Goal: Task Accomplishment & Management: Use online tool/utility

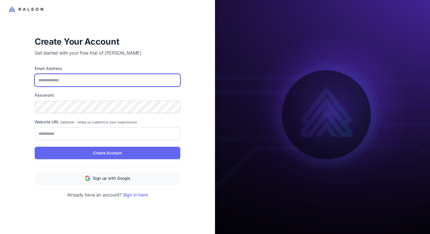
click at [108, 80] on input "Email Address" at bounding box center [108, 80] width 146 height 13
type input "**********"
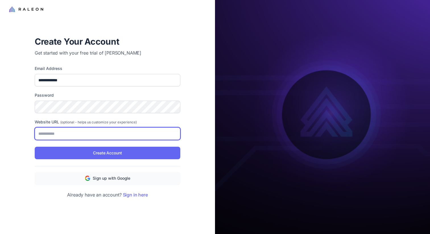
click at [119, 132] on input "Website URL (optional - helps us customize your experience)" at bounding box center [108, 133] width 146 height 13
click at [92, 135] on input "Website URL (optional - helps us customize your experience)" at bounding box center [108, 133] width 146 height 13
paste input "**********"
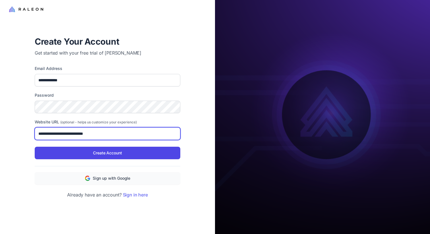
type input "**********"
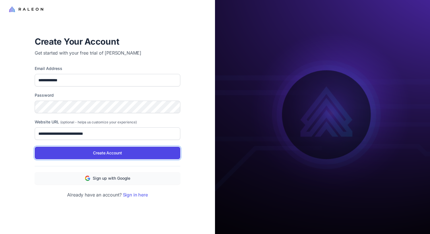
click at [98, 149] on button "Create Account" at bounding box center [108, 153] width 146 height 13
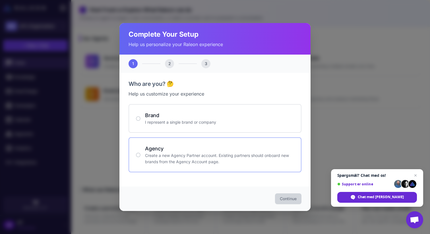
click at [181, 149] on h4 "Agency" at bounding box center [219, 149] width 149 height 8
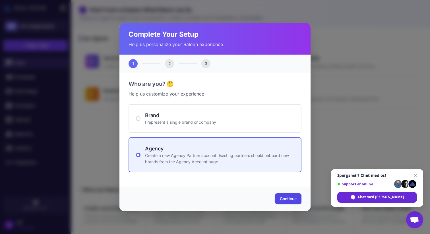
click at [289, 199] on span "Continue" at bounding box center [288, 199] width 17 height 6
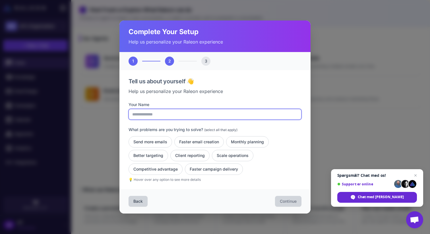
click at [196, 112] on input "Your Name" at bounding box center [215, 114] width 173 height 11
type input "**********"
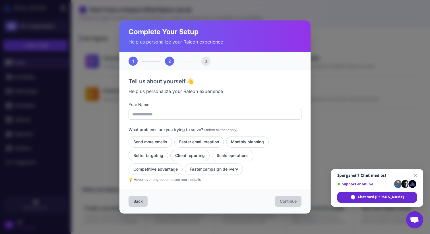
click at [258, 94] on p "Help us personalize your Raleon experience" at bounding box center [215, 91] width 173 height 7
click at [264, 142] on button "Monthly planning" at bounding box center [247, 141] width 43 height 11
click at [205, 139] on button "Faster email creation" at bounding box center [198, 141] width 49 height 11
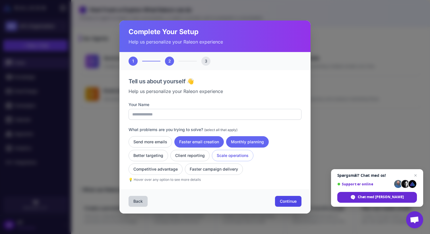
click at [222, 156] on button "Scale operations" at bounding box center [233, 155] width 42 height 11
click at [187, 154] on button "Client reporting" at bounding box center [189, 155] width 39 height 11
click at [153, 154] on button "Better targeting" at bounding box center [149, 155] width 40 height 11
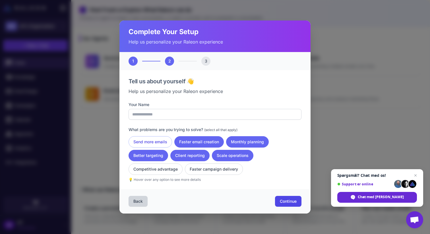
click at [157, 143] on button "Send more emails" at bounding box center [150, 141] width 43 height 11
click at [154, 168] on button "Competitive advantage" at bounding box center [156, 168] width 54 height 11
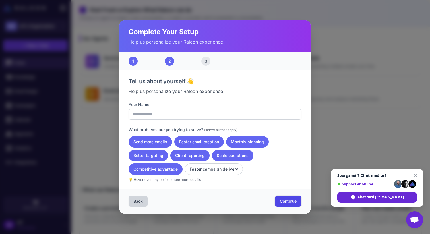
click at [285, 200] on span "Continue" at bounding box center [288, 201] width 17 height 6
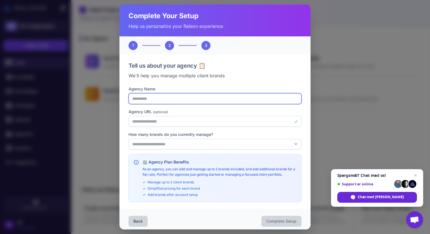
click at [182, 100] on input "**********" at bounding box center [215, 98] width 173 height 11
click at [179, 100] on input "**********" at bounding box center [215, 98] width 173 height 11
type input "**********"
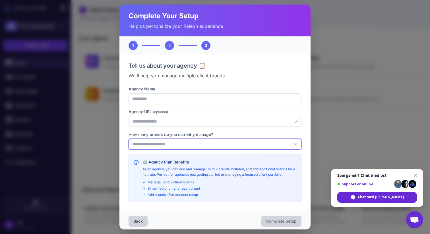
click at [184, 142] on select "**********" at bounding box center [215, 144] width 173 height 11
select select "*"
click at [129, 139] on select "**********" at bounding box center [215, 144] width 173 height 11
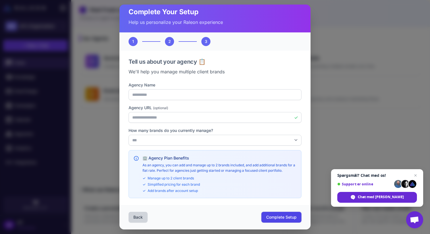
click at [284, 216] on span "Complete Setup" at bounding box center [281, 217] width 30 height 6
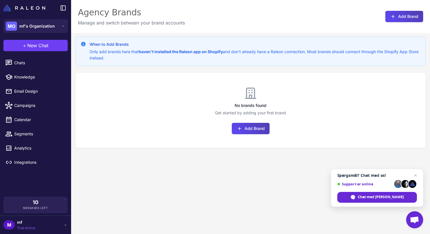
click at [333, 139] on div "No brands found Get started by adding your first brand Add Brand" at bounding box center [251, 110] width 350 height 75
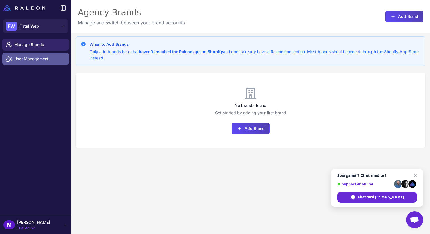
click at [20, 62] on link "User Management" at bounding box center [35, 59] width 67 height 12
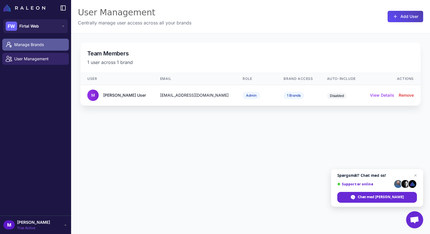
click at [35, 45] on span "Manage Brands" at bounding box center [39, 45] width 50 height 6
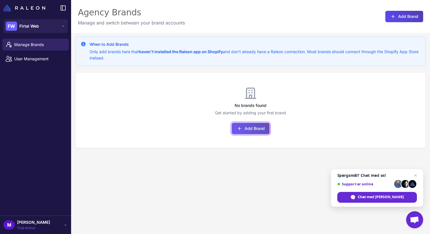
click at [247, 129] on button "Add Brand" at bounding box center [251, 128] width 38 height 11
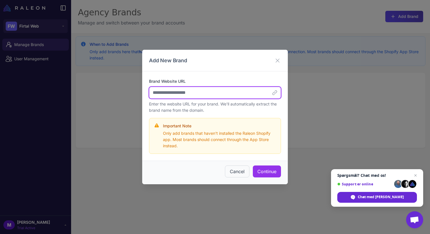
click at [225, 92] on input "Brand Website URL" at bounding box center [215, 93] width 132 height 12
paste input "**********"
type input "**********"
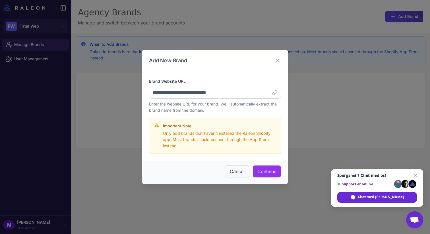
click at [272, 156] on div "**********" at bounding box center [215, 115] width 146 height 89
click at [268, 172] on button "Continue" at bounding box center [267, 171] width 28 height 12
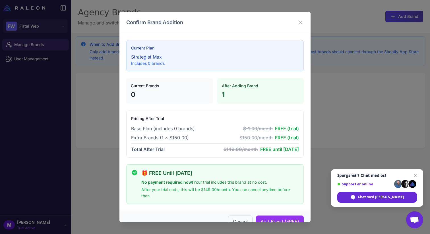
scroll to position [12, 0]
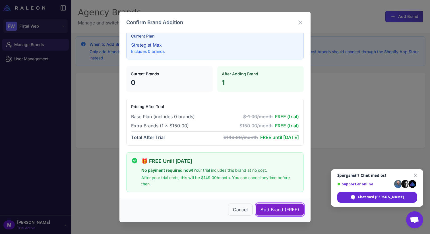
click at [272, 210] on span "Add Brand (FREE)" at bounding box center [279, 209] width 39 height 7
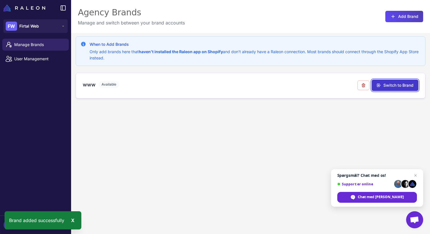
click at [412, 82] on button "Switch to Brand" at bounding box center [395, 85] width 47 height 11
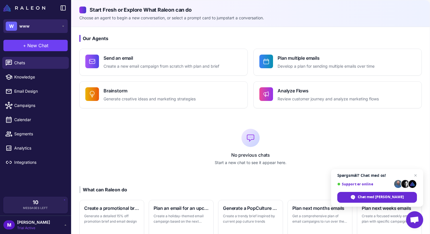
click at [42, 29] on button "W www" at bounding box center [35, 26] width 64 height 14
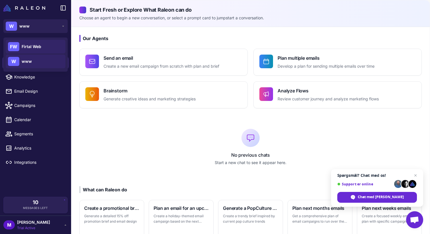
click at [36, 48] on span "Firtal Web" at bounding box center [32, 46] width 20 height 6
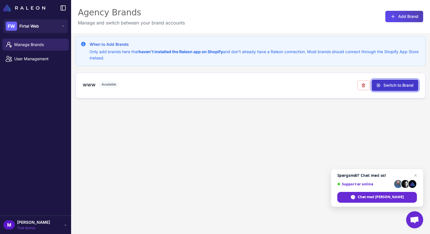
click at [406, 86] on button "Switch to Brand" at bounding box center [395, 85] width 47 height 11
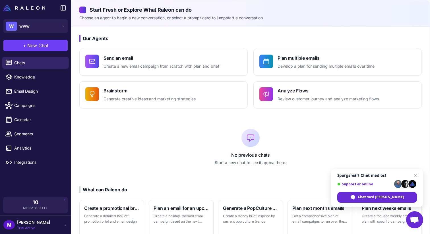
click at [44, 69] on li "Chats" at bounding box center [35, 63] width 71 height 14
click at [42, 79] on span "Knowledge" at bounding box center [39, 77] width 50 height 6
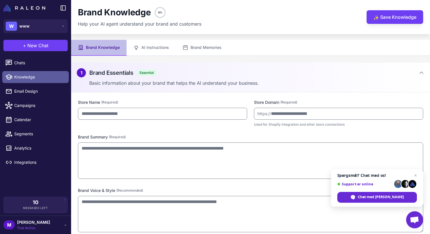
type input "***"
type input "**********"
type textarea "**********"
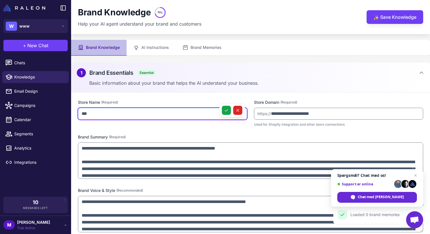
click at [175, 113] on input "***" at bounding box center [162, 114] width 169 height 12
type input "**********"
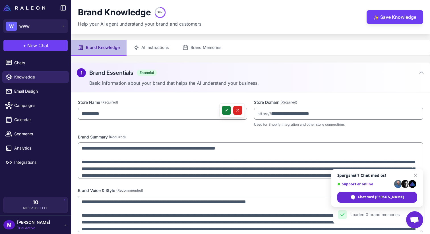
click at [225, 112] on icon at bounding box center [226, 110] width 5 height 5
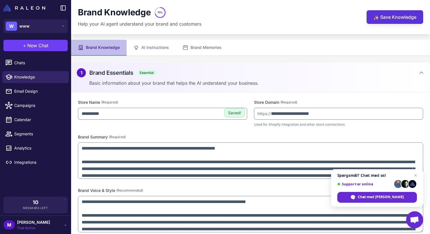
click at [391, 19] on button "✨ Save Knowledge" at bounding box center [394, 17] width 57 height 14
click at [417, 175] on span "Luk chat" at bounding box center [415, 175] width 7 height 7
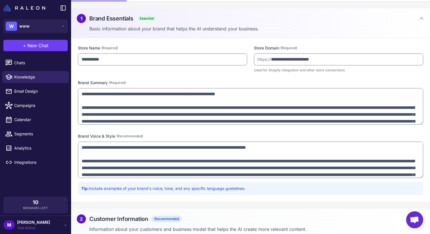
scroll to position [59, 0]
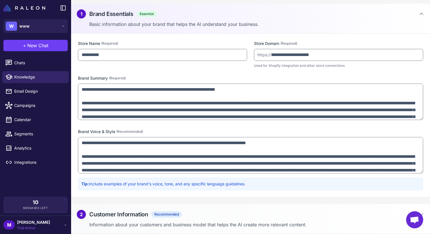
click at [362, 189] on div "Tip: Include examples of your brand's voice, tone, and any specific language gu…" at bounding box center [250, 183] width 345 height 13
click at [15, 160] on span "Integrations" at bounding box center [39, 162] width 50 height 6
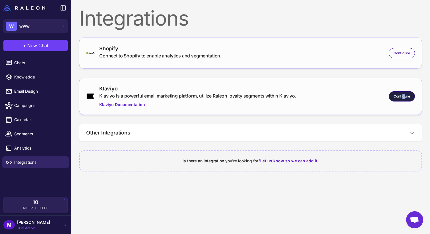
click at [404, 94] on span "Configure" at bounding box center [401, 96] width 16 height 5
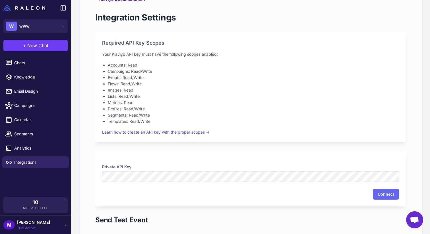
scroll to position [114, 0]
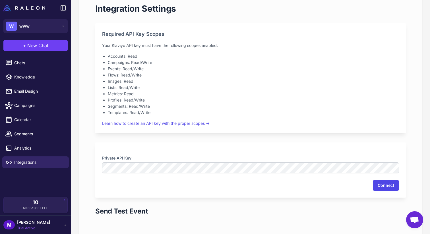
click at [385, 185] on button "Connect" at bounding box center [386, 185] width 26 height 11
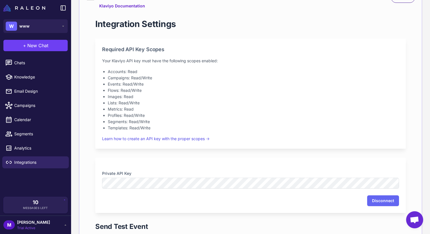
scroll to position [88, 0]
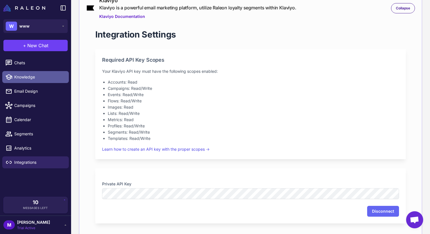
click at [40, 77] on span "Knowledge" at bounding box center [39, 77] width 50 height 6
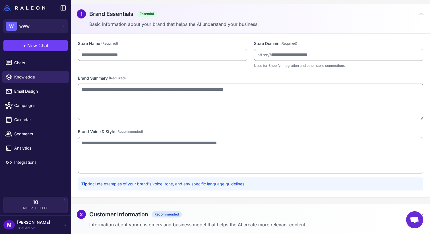
type input "**********"
type textarea "**********"
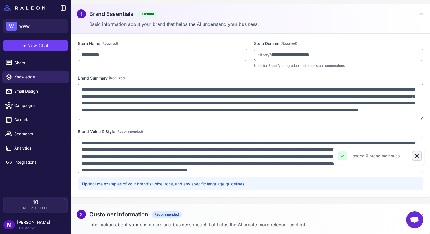
click at [417, 157] on icon "Close" at bounding box center [417, 156] width 6 height 6
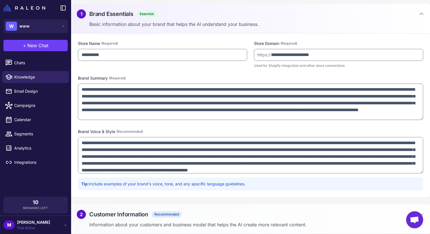
click at [426, 146] on div "**********" at bounding box center [250, 116] width 359 height 164
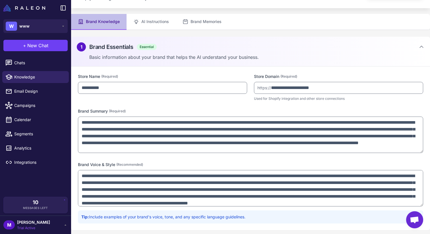
scroll to position [0, 0]
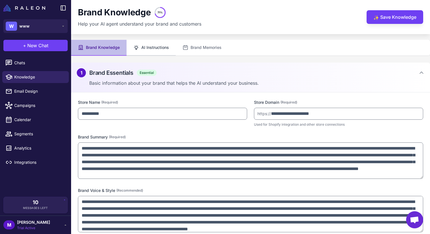
click at [152, 47] on button "AI Instructions" at bounding box center [151, 48] width 49 height 16
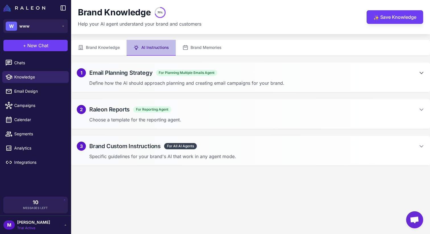
click at [422, 74] on icon at bounding box center [421, 73] width 6 height 6
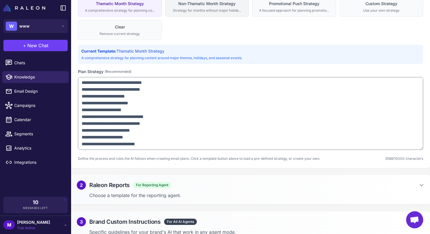
scroll to position [83, 0]
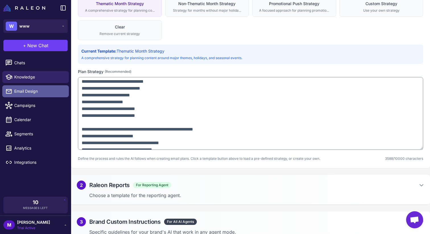
click at [29, 90] on span "Email Design" at bounding box center [39, 91] width 50 height 6
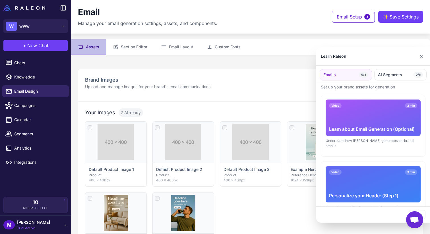
scroll to position [14, 0]
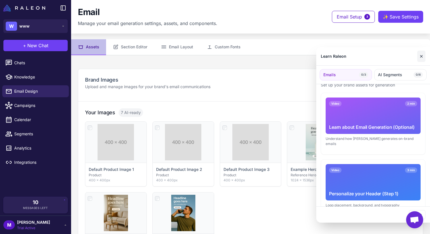
click at [421, 55] on button "✕" at bounding box center [421, 56] width 8 height 11
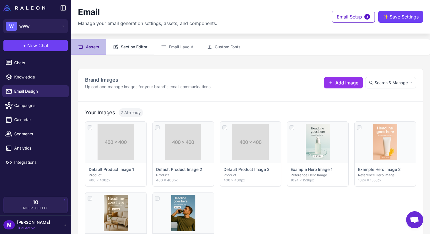
click at [134, 47] on button "Section Editor" at bounding box center [130, 47] width 48 height 16
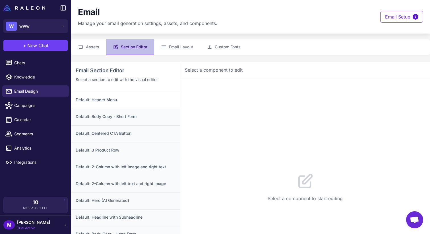
click at [157, 106] on div "Default: Header Menu" at bounding box center [125, 100] width 109 height 16
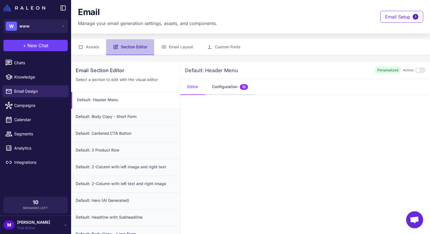
click at [239, 83] on button "Configuration 13" at bounding box center [230, 87] width 50 height 16
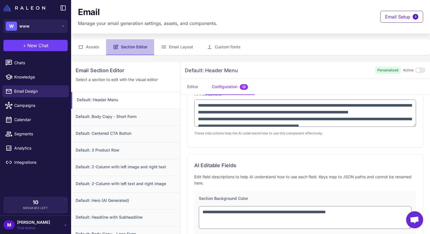
scroll to position [52, 0]
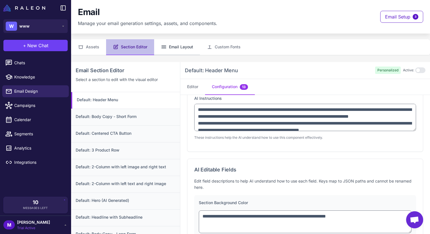
click at [176, 42] on button "Email Layout" at bounding box center [177, 47] width 46 height 16
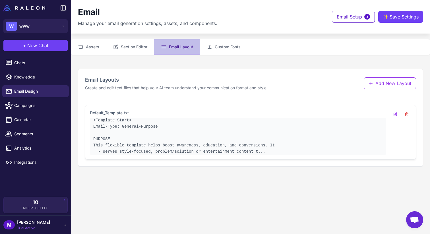
scroll to position [6, 0]
click at [245, 142] on pre "<Template Start> Email-Type: General-Purpose PURPOSE This flexible template hel…" at bounding box center [237, 135] width 289 height 38
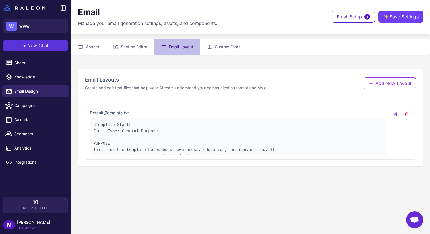
click at [50, 45] on button "+ New Chat" at bounding box center [35, 45] width 64 height 11
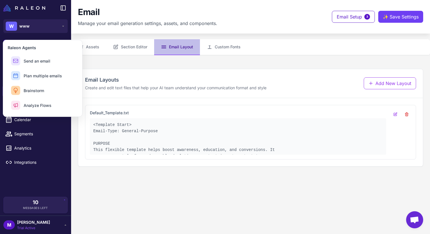
click at [125, 69] on div "Email Layouts Create and edit text files that help your AI team understand your…" at bounding box center [250, 83] width 345 height 29
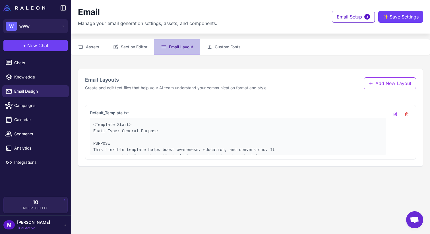
click at [149, 71] on div "Email Layouts Create and edit text files that help your AI team understand your…" at bounding box center [250, 83] width 345 height 29
click at [22, 7] on img at bounding box center [24, 8] width 42 height 7
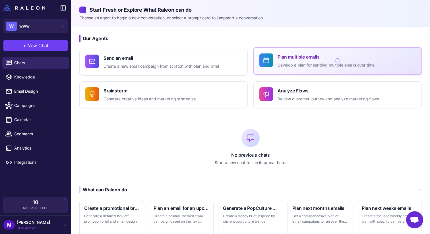
click at [303, 62] on p "Develop a plan for sending multiple emails over time" at bounding box center [325, 65] width 97 height 7
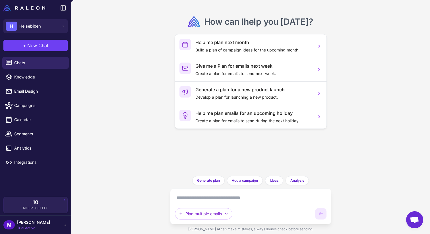
scroll to position [23, 0]
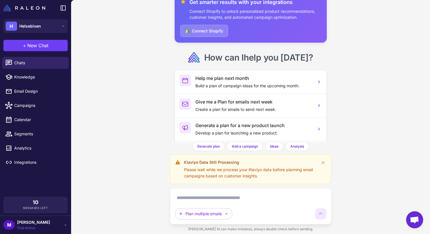
click at [272, 198] on textarea at bounding box center [251, 197] width 152 height 9
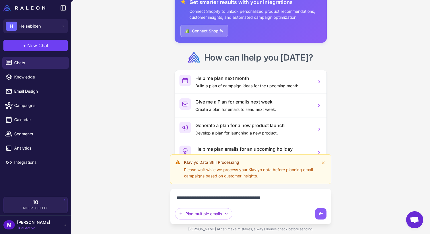
type textarea "**********"
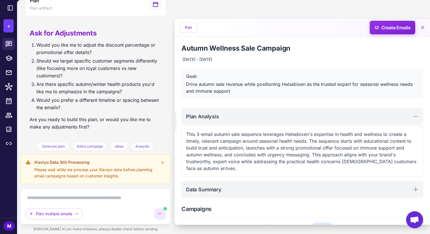
scroll to position [468, 0]
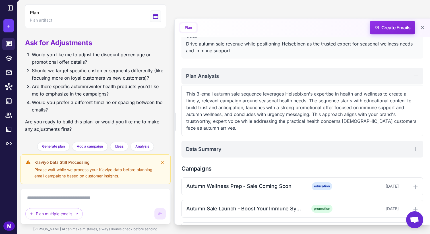
scroll to position [63, 0]
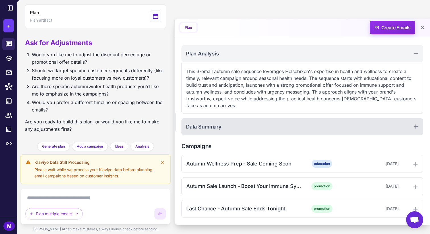
click at [307, 125] on div "Data Summary" at bounding box center [302, 126] width 242 height 17
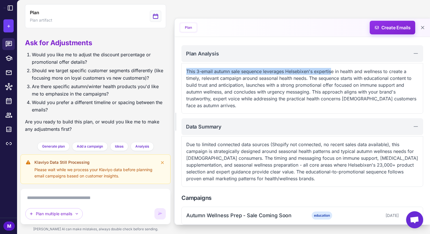
drag, startPoint x: 333, startPoint y: 55, endPoint x: 332, endPoint y: 73, distance: 18.5
click at [332, 74] on div "Plan Analysis This 3-email autumn sale sequence leverages Helsebixen's expertis…" at bounding box center [302, 79] width 242 height 69
click at [330, 90] on p "This 3-email autumn sale sequence leverages Helsebixen's expertise in health an…" at bounding box center [302, 88] width 232 height 41
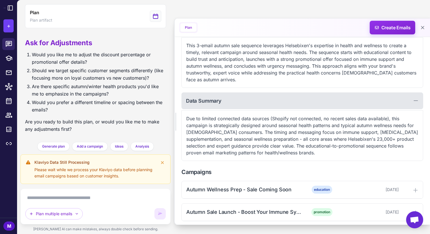
scroll to position [91, 0]
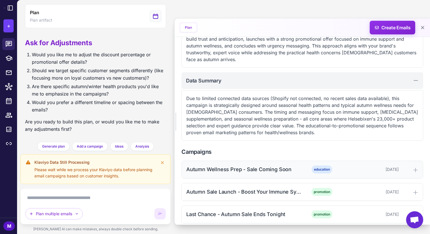
click at [347, 166] on div "Autumn Wellness Prep - Sale Coming Soon education [DATE]" at bounding box center [302, 169] width 241 height 17
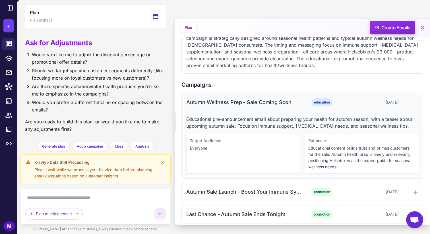
scroll to position [182, 0]
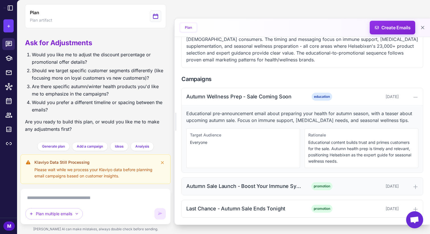
click at [354, 190] on div "Autumn Sale Launch - Boost Your Immune System promotion [DATE]" at bounding box center [302, 186] width 241 height 17
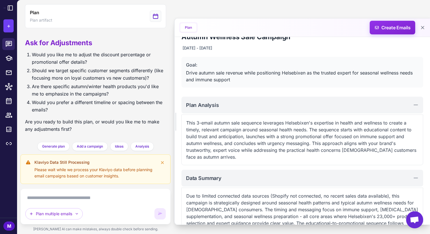
scroll to position [10, 0]
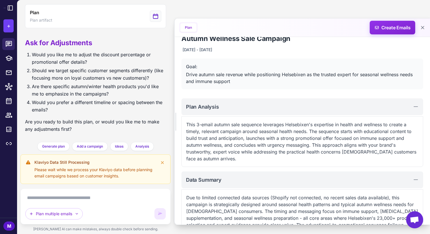
click at [129, 197] on textarea at bounding box center [95, 197] width 140 height 9
click at [392, 28] on span "Create Emails" at bounding box center [393, 28] width 50 height 14
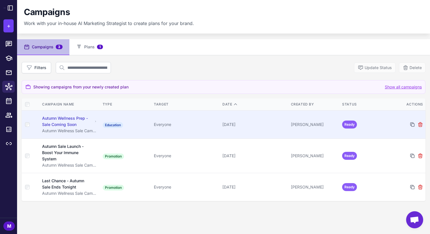
click at [57, 121] on div "Autumn Wellness Prep - Sale Coming Soon" at bounding box center [67, 121] width 51 height 13
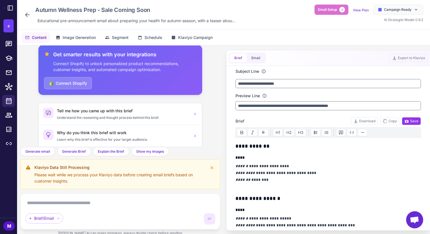
scroll to position [9, 0]
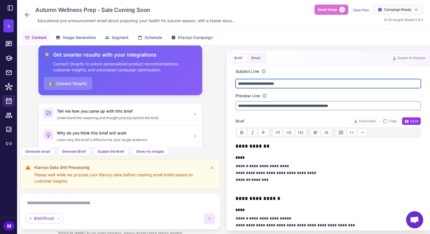
click at [255, 83] on input "**********" at bounding box center [327, 83] width 185 height 9
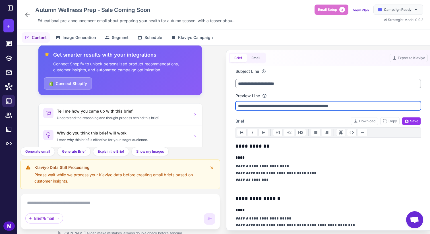
click at [296, 107] on input "**********" at bounding box center [327, 105] width 185 height 9
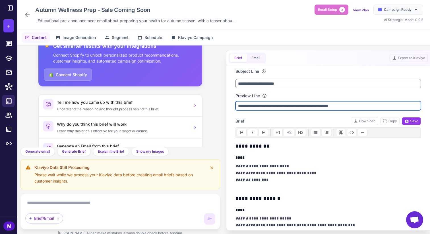
scroll to position [19, 0]
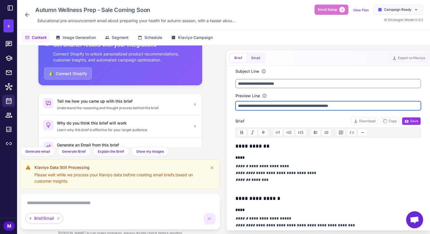
click at [243, 108] on input "**********" at bounding box center [327, 105] width 185 height 9
drag, startPoint x: 243, startPoint y: 108, endPoint x: 264, endPoint y: 107, distance: 20.2
click at [264, 107] on input "**********" at bounding box center [327, 105] width 185 height 9
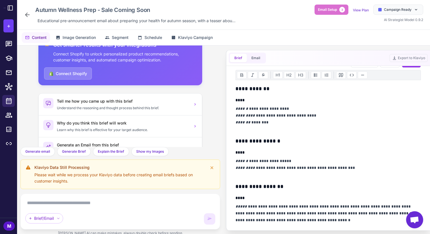
scroll to position [55, 0]
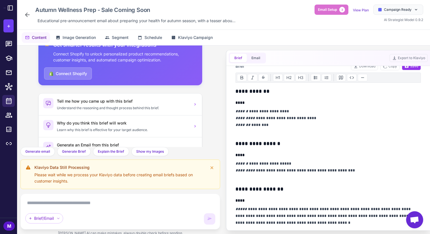
click at [259, 117] on p "**********" at bounding box center [327, 121] width 185 height 27
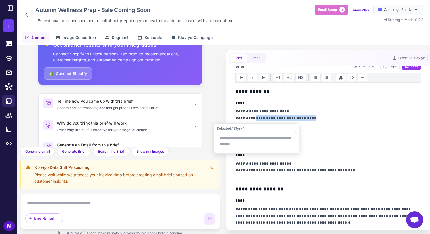
drag, startPoint x: 259, startPoint y: 117, endPoint x: 298, endPoint y: 117, distance: 39.5
click at [298, 117] on p "**********" at bounding box center [327, 121] width 185 height 27
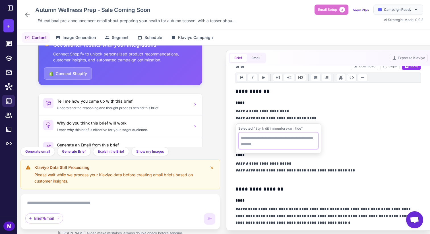
click at [275, 143] on textarea at bounding box center [278, 140] width 80 height 17
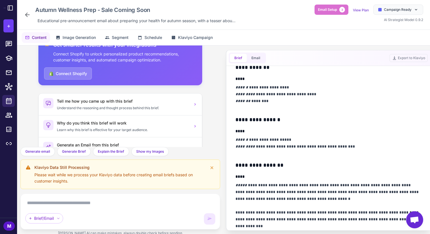
scroll to position [78, 0]
click at [219, 105] on div "Get smarter results with your integrations Connect Shopify to unlock personaliz…" at bounding box center [120, 95] width 200 height 101
click at [402, 9] on span "Campaign Ready" at bounding box center [398, 9] width 28 height 5
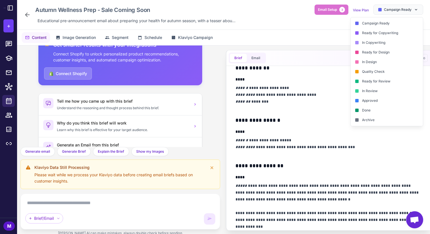
click at [217, 80] on div "Get smarter results with your integrations Connect Shopify to unlock personaliz…" at bounding box center [120, 95] width 200 height 101
click at [211, 95] on div "Get smarter results with your integrations Connect Shopify to unlock personaliz…" at bounding box center [120, 77] width 190 height 92
click at [401, 13] on div "Campaign Ready" at bounding box center [398, 10] width 50 height 10
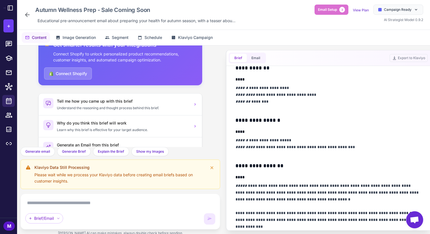
click at [109, 185] on div "Klaviyo Data Still Processing Please wait while we process your Klaviyo data be…" at bounding box center [120, 174] width 200 height 30
click at [212, 168] on icon at bounding box center [212, 168] width 2 height 2
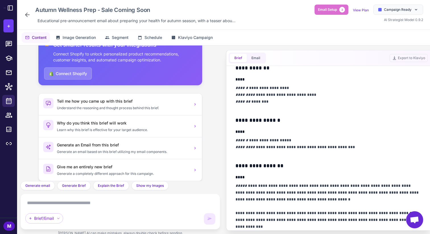
click at [153, 208] on div "Brief/Email" at bounding box center [120, 211] width 190 height 26
click at [148, 204] on textarea at bounding box center [120, 202] width 190 height 9
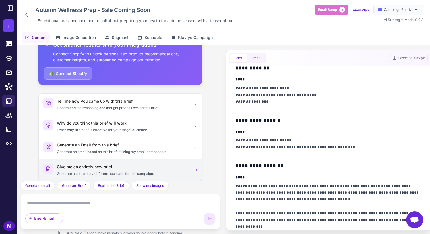
scroll to position [26, 0]
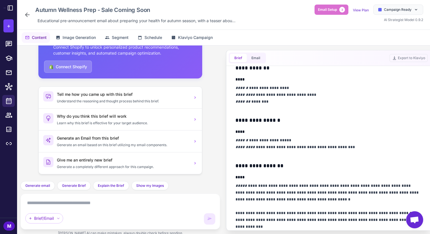
click at [152, 200] on textarea at bounding box center [120, 202] width 190 height 9
click at [40, 185] on span "Generate email" at bounding box center [37, 185] width 25 height 5
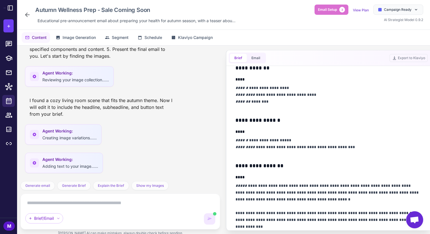
scroll to position [235, 0]
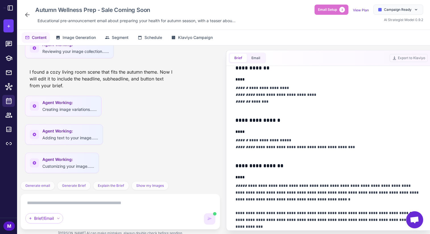
click at [12, 225] on div "M" at bounding box center [8, 225] width 11 height 9
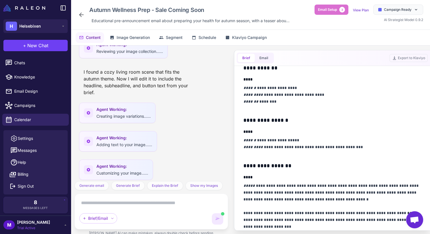
scroll to position [0, 0]
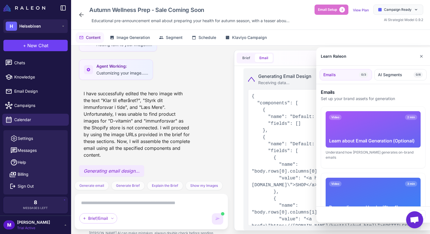
click at [24, 138] on div at bounding box center [215, 117] width 430 height 234
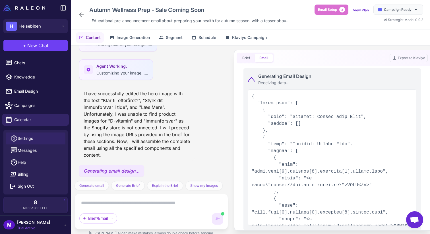
click at [22, 139] on span "Settings" at bounding box center [25, 138] width 15 height 6
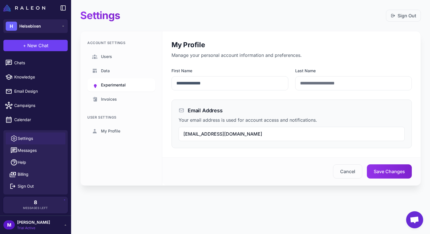
click at [115, 84] on span "Experimental" at bounding box center [113, 85] width 25 height 6
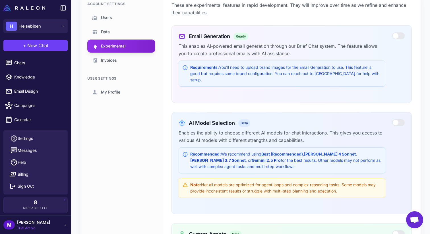
scroll to position [40, 0]
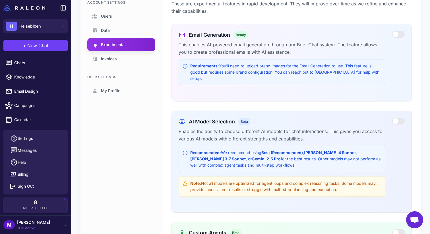
click at [344, 129] on p "Enables the ability to choose different AI models for chat interactions. This g…" at bounding box center [282, 135] width 207 height 15
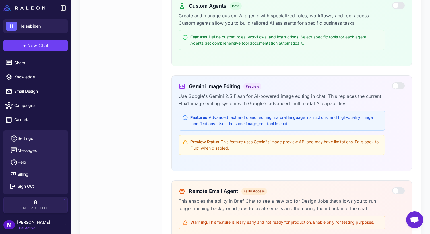
scroll to position [265, 0]
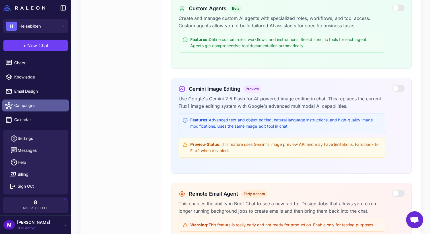
click at [35, 105] on span "Campaigns" at bounding box center [39, 105] width 50 height 6
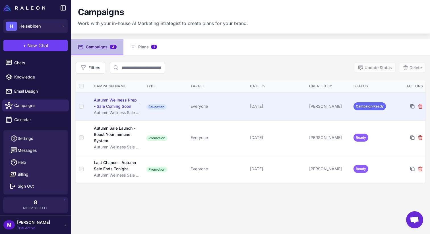
click at [164, 105] on span "Education" at bounding box center [156, 107] width 20 height 6
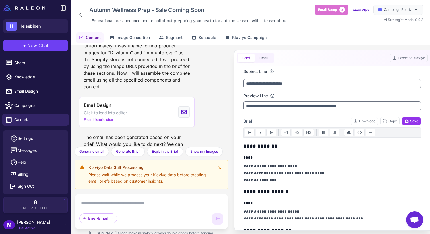
scroll to position [557, 0]
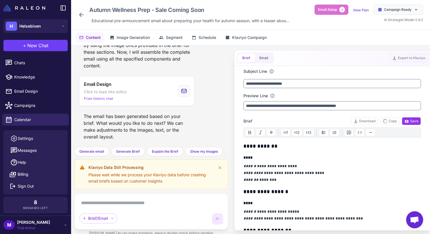
click at [217, 164] on div "Klaviyo Data Still Processing Please wait while we process your Klaviyo data be…" at bounding box center [151, 174] width 154 height 30
click at [219, 167] on icon at bounding box center [220, 168] width 2 height 2
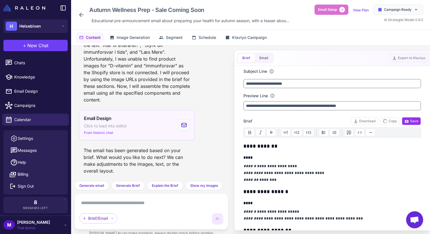
click at [114, 122] on div "Email Design Click to load into editor From historic chat" at bounding box center [105, 125] width 43 height 20
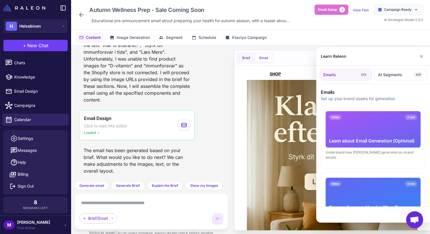
scroll to position [0, 0]
click at [424, 56] on button "✕" at bounding box center [421, 56] width 8 height 11
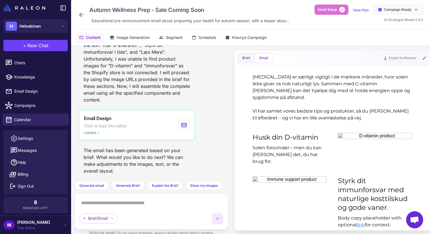
scroll to position [358, 0]
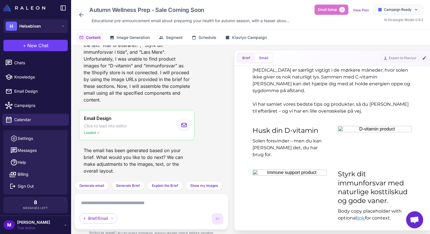
click at [423, 59] on icon at bounding box center [423, 57] width 3 height 3
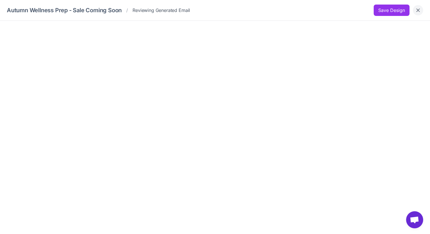
click at [422, 12] on button "Close" at bounding box center [418, 10] width 10 height 10
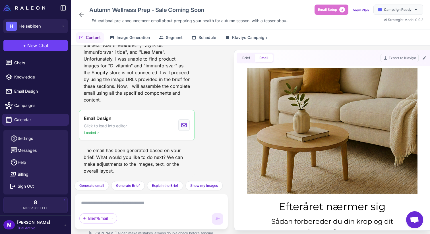
scroll to position [0, 0]
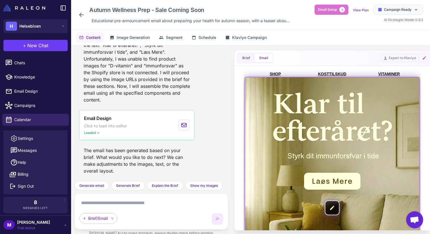
click at [328, 159] on img at bounding box center [332, 207] width 174 height 261
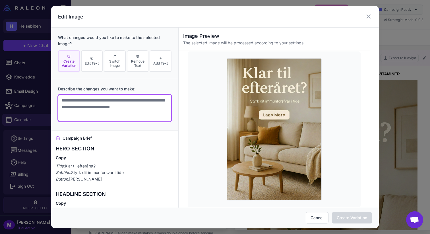
click at [121, 113] on textarea at bounding box center [114, 107] width 113 height 27
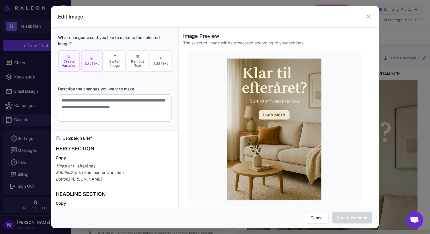
click at [94, 55] on button "Edit Text" at bounding box center [92, 61] width 22 height 22
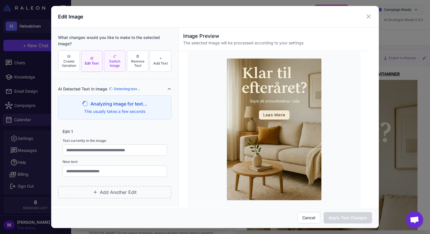
click at [115, 59] on span "Switch Image" at bounding box center [114, 63] width 18 height 9
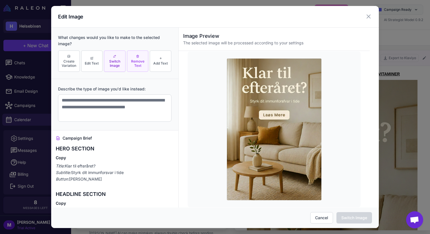
click at [135, 60] on span "Remove Text" at bounding box center [138, 63] width 18 height 9
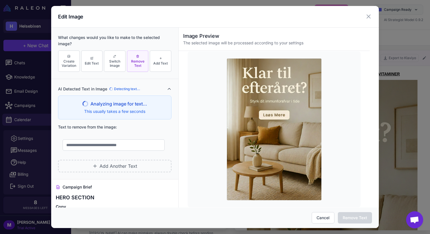
click at [80, 59] on div "Create Variation Edit Text Switch Image Remove Text Add Text" at bounding box center [114, 61] width 113 height 22
click at [72, 59] on span "Create Variation" at bounding box center [69, 63] width 18 height 9
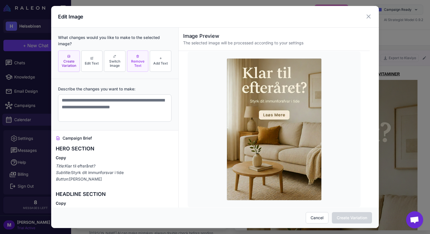
click at [142, 62] on span "Remove Text" at bounding box center [138, 63] width 18 height 9
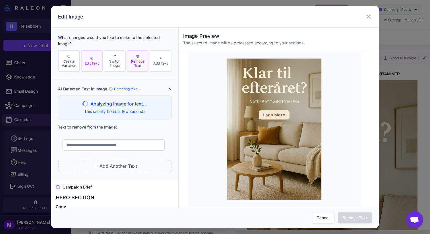
click at [100, 63] on button "Edit Text" at bounding box center [92, 61] width 22 height 22
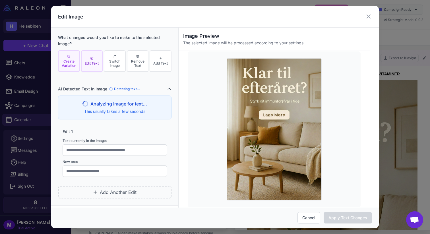
click at [66, 62] on span "Create Variation" at bounding box center [69, 63] width 18 height 9
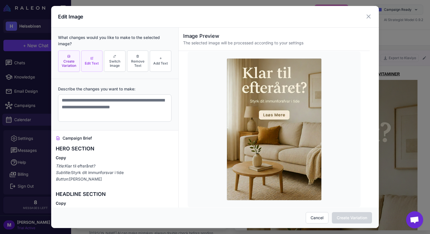
click at [88, 61] on button "Edit Text" at bounding box center [92, 61] width 22 height 22
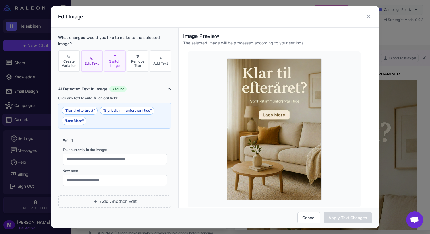
click at [115, 61] on span "Switch Image" at bounding box center [114, 63] width 18 height 9
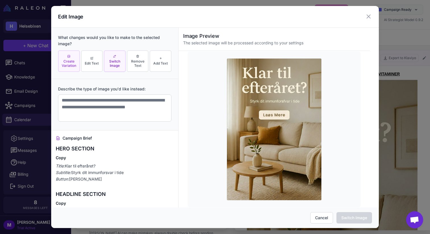
click at [67, 58] on button "Create Variation" at bounding box center [69, 61] width 22 height 22
click at [92, 60] on button "Edit Text" at bounding box center [92, 61] width 22 height 22
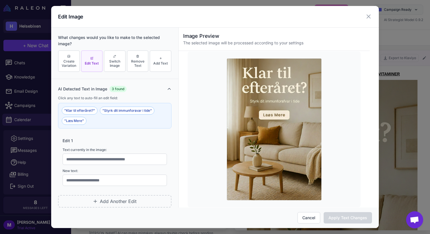
click at [183, 34] on div "Image Preview The selected image will be processed according to your settings" at bounding box center [274, 39] width 191 height 23
click at [85, 112] on button ""Klar til efteråret?"" at bounding box center [80, 111] width 36 height 8
type input "**********"
click at [129, 112] on button ""Styrk dit immunforsvar i tide"" at bounding box center [127, 111] width 55 height 8
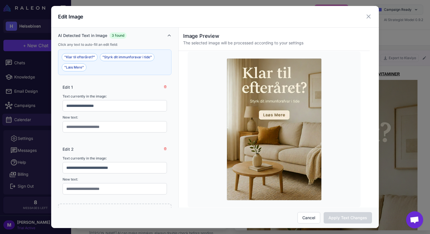
scroll to position [54, 0]
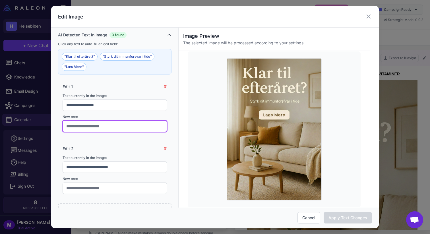
click at [121, 125] on input "text" at bounding box center [115, 126] width 104 height 11
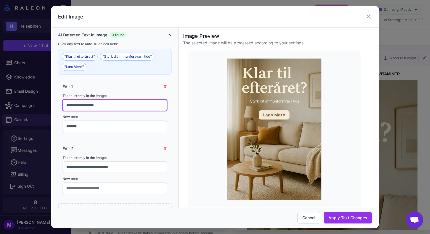
click at [89, 103] on input "**********" at bounding box center [115, 105] width 104 height 11
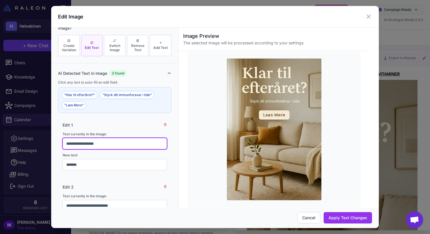
scroll to position [19, 0]
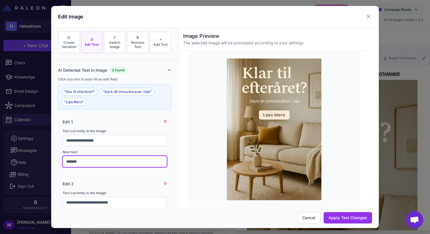
click at [93, 163] on input "******" at bounding box center [115, 161] width 104 height 11
drag, startPoint x: 93, startPoint y: 163, endPoint x: 78, endPoint y: 161, distance: 14.9
click at [78, 161] on input "******" at bounding box center [115, 161] width 104 height 11
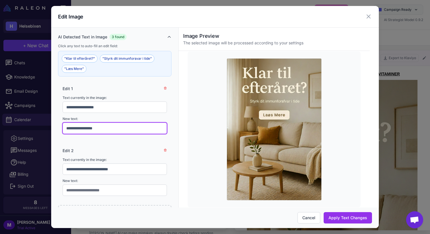
scroll to position [60, 0]
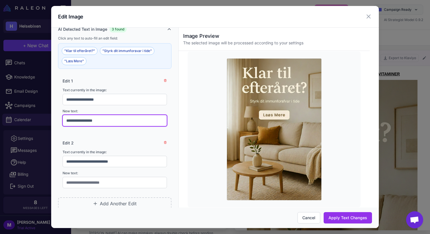
type input "**********"
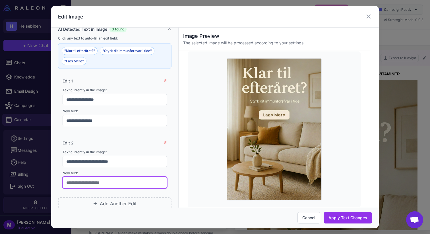
click at [78, 185] on input "text" at bounding box center [115, 182] width 104 height 11
type input "**********"
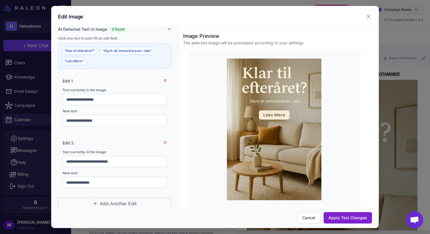
click at [341, 218] on button "Apply Text Changes" at bounding box center [348, 217] width 48 height 11
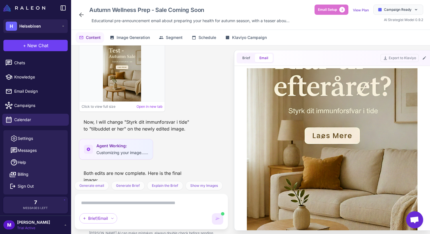
scroll to position [929, 0]
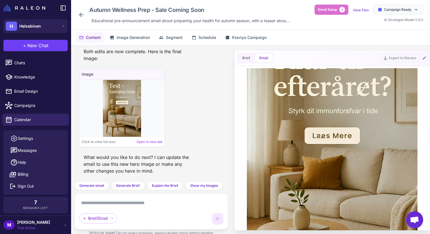
click at [138, 202] on textarea at bounding box center [151, 202] width 144 height 9
click at [130, 211] on div "Brief/Email" at bounding box center [151, 211] width 144 height 26
click at [144, 195] on div "Brief/Email" at bounding box center [151, 212] width 154 height 36
click at [143, 200] on textarea at bounding box center [151, 202] width 144 height 9
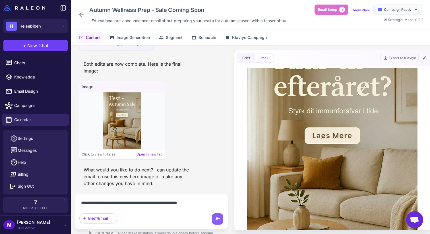
type textarea "**********"
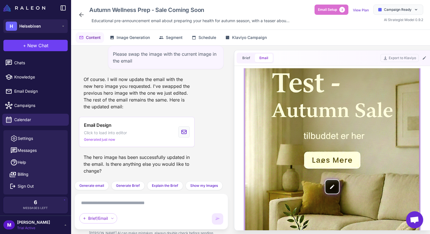
scroll to position [19, 0]
